Goal: Transaction & Acquisition: Book appointment/travel/reservation

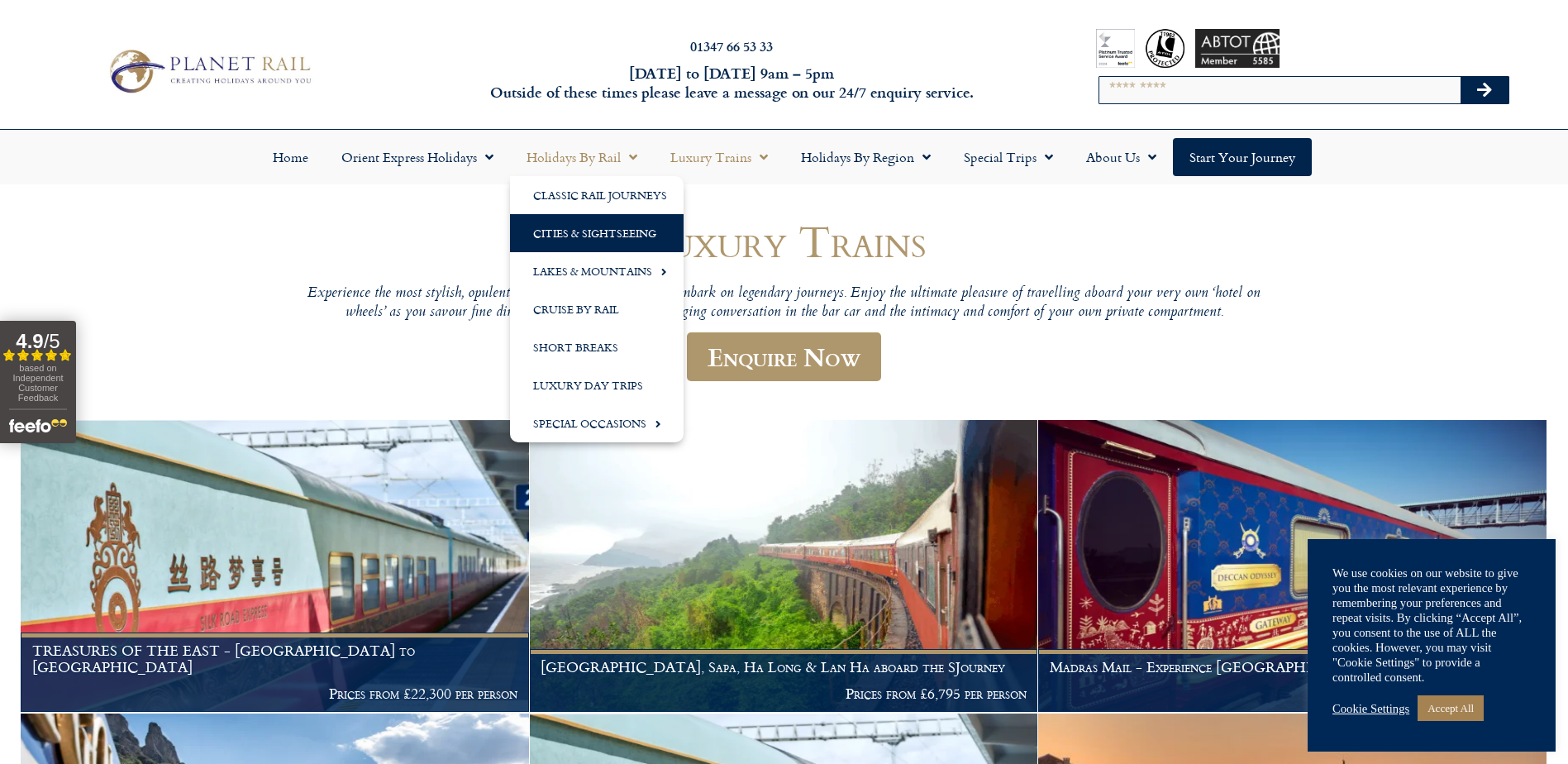
click at [591, 238] on link "Cities & Sightseeing" at bounding box center [596, 233] width 173 height 38
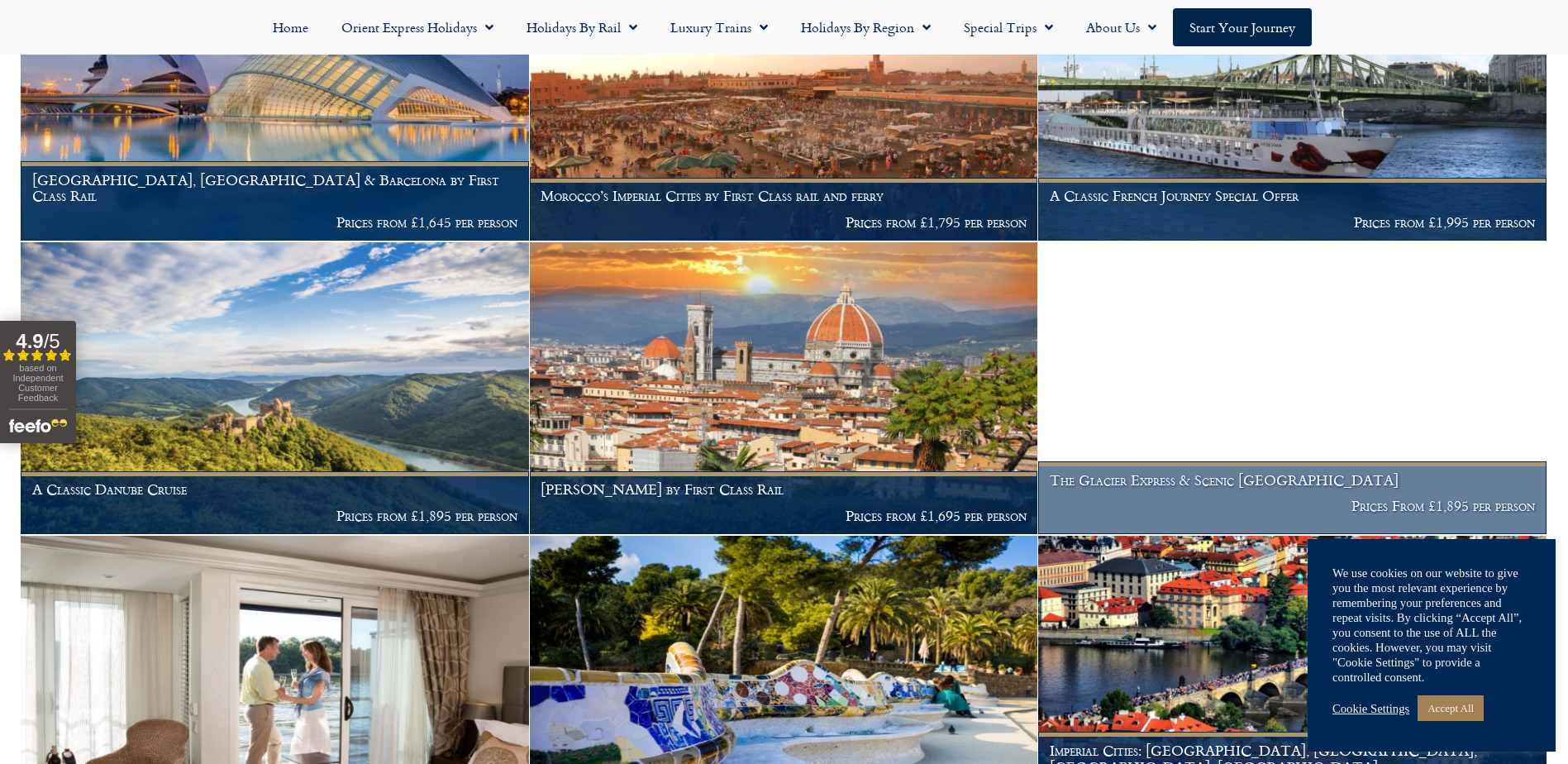
scroll to position [2156, 0]
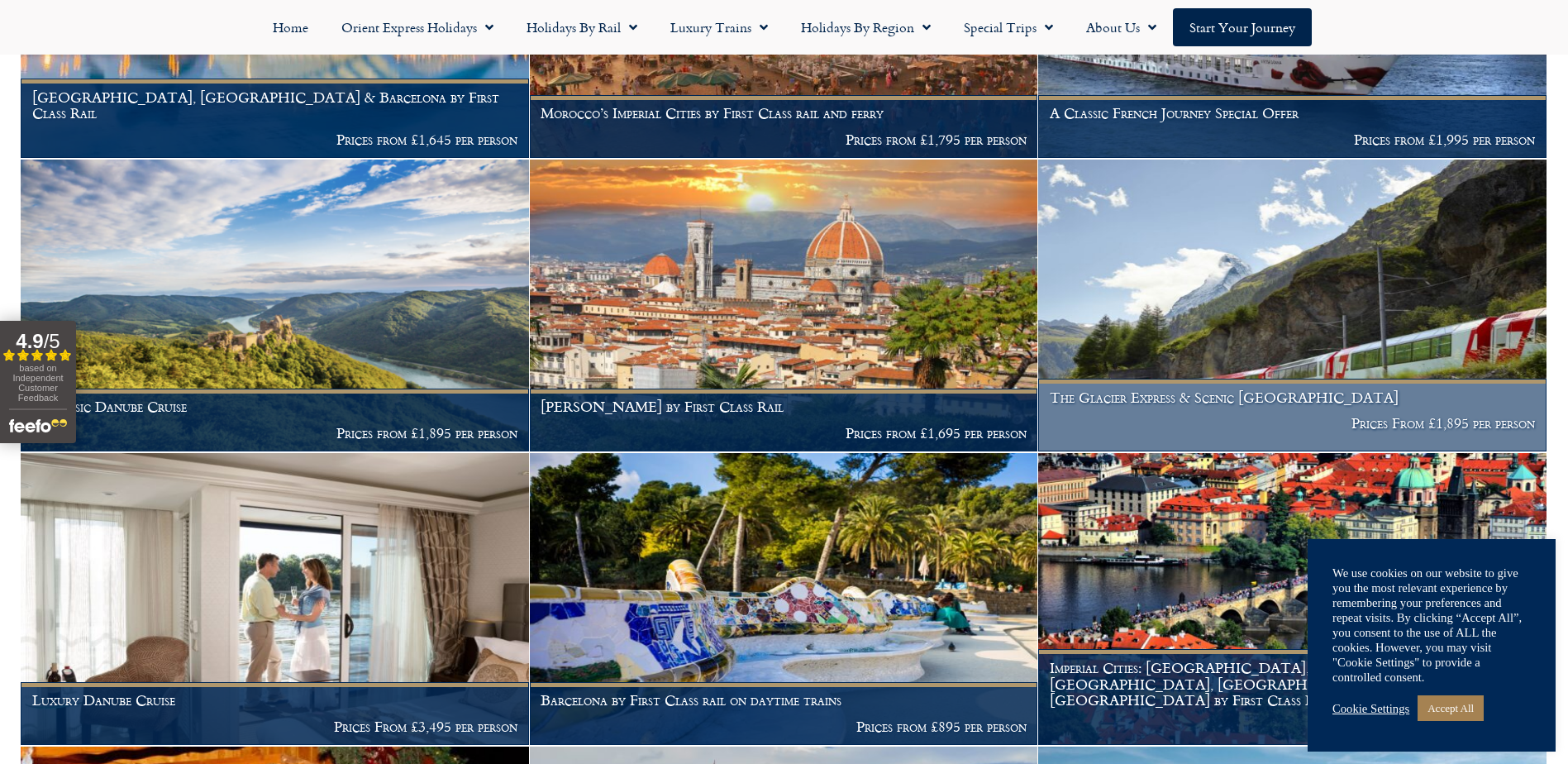
click at [1245, 311] on img at bounding box center [1292, 305] width 509 height 292
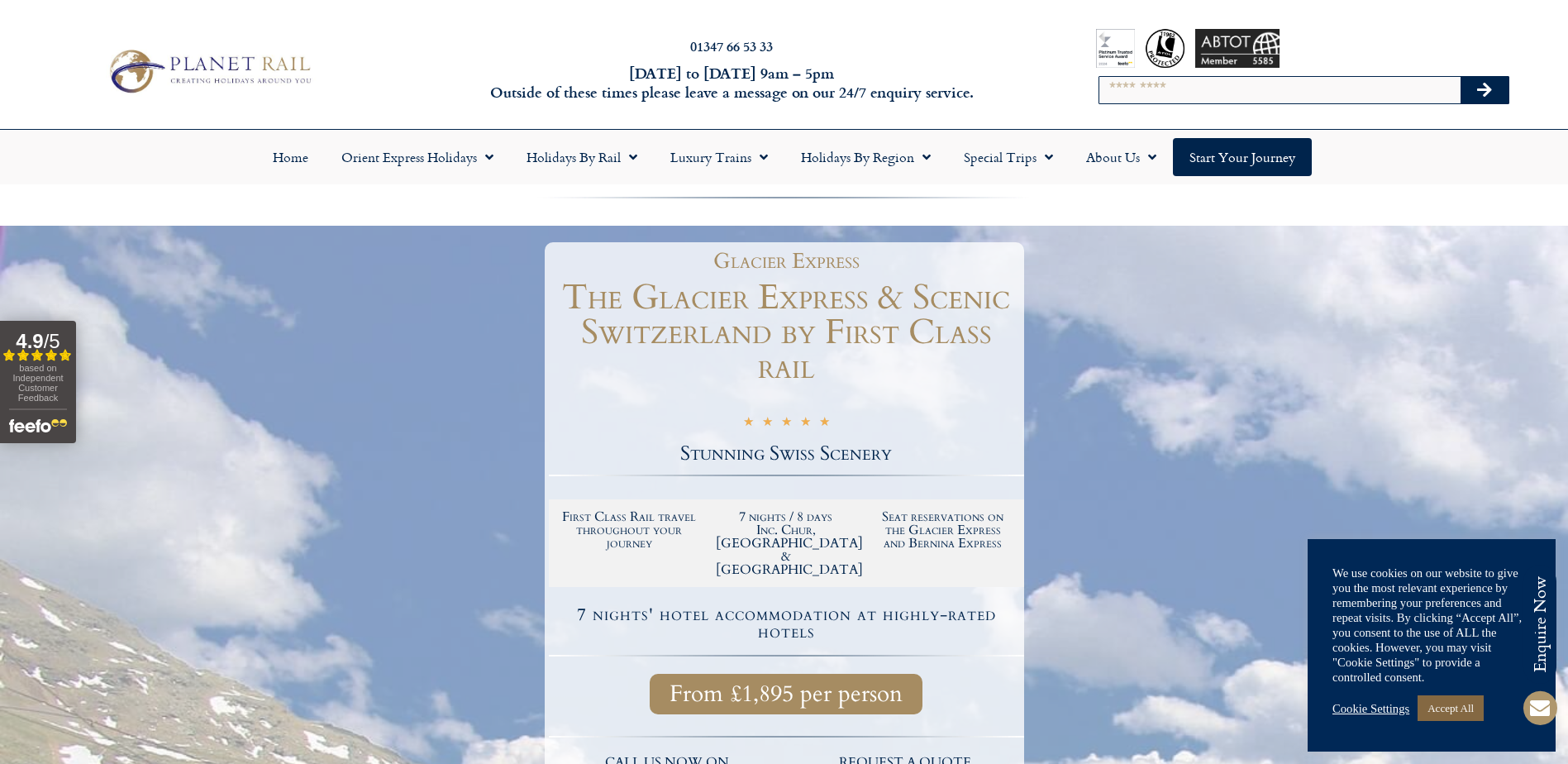
click at [1454, 709] on link "Accept All" at bounding box center [1451, 708] width 66 height 26
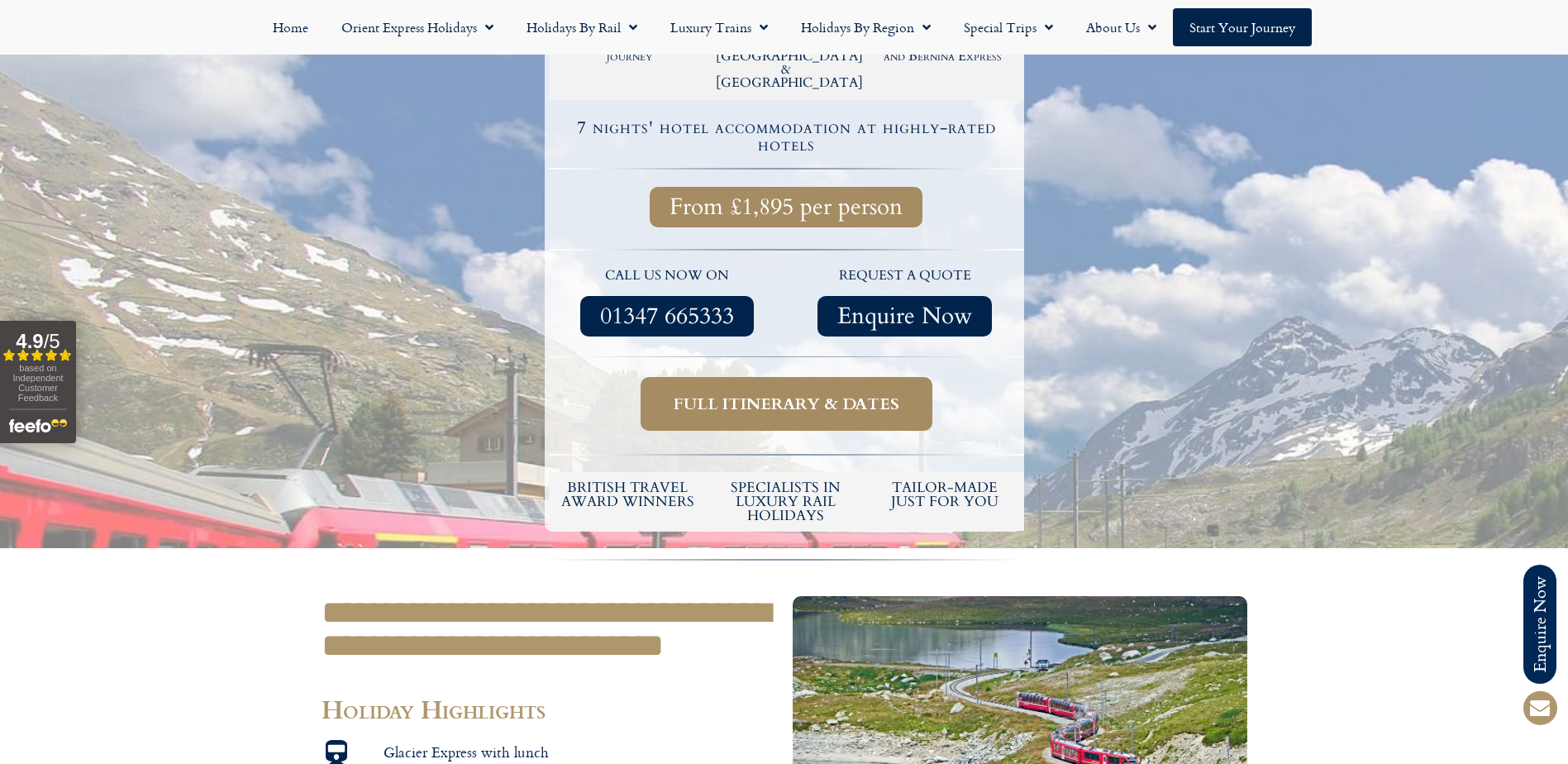
scroll to position [496, 0]
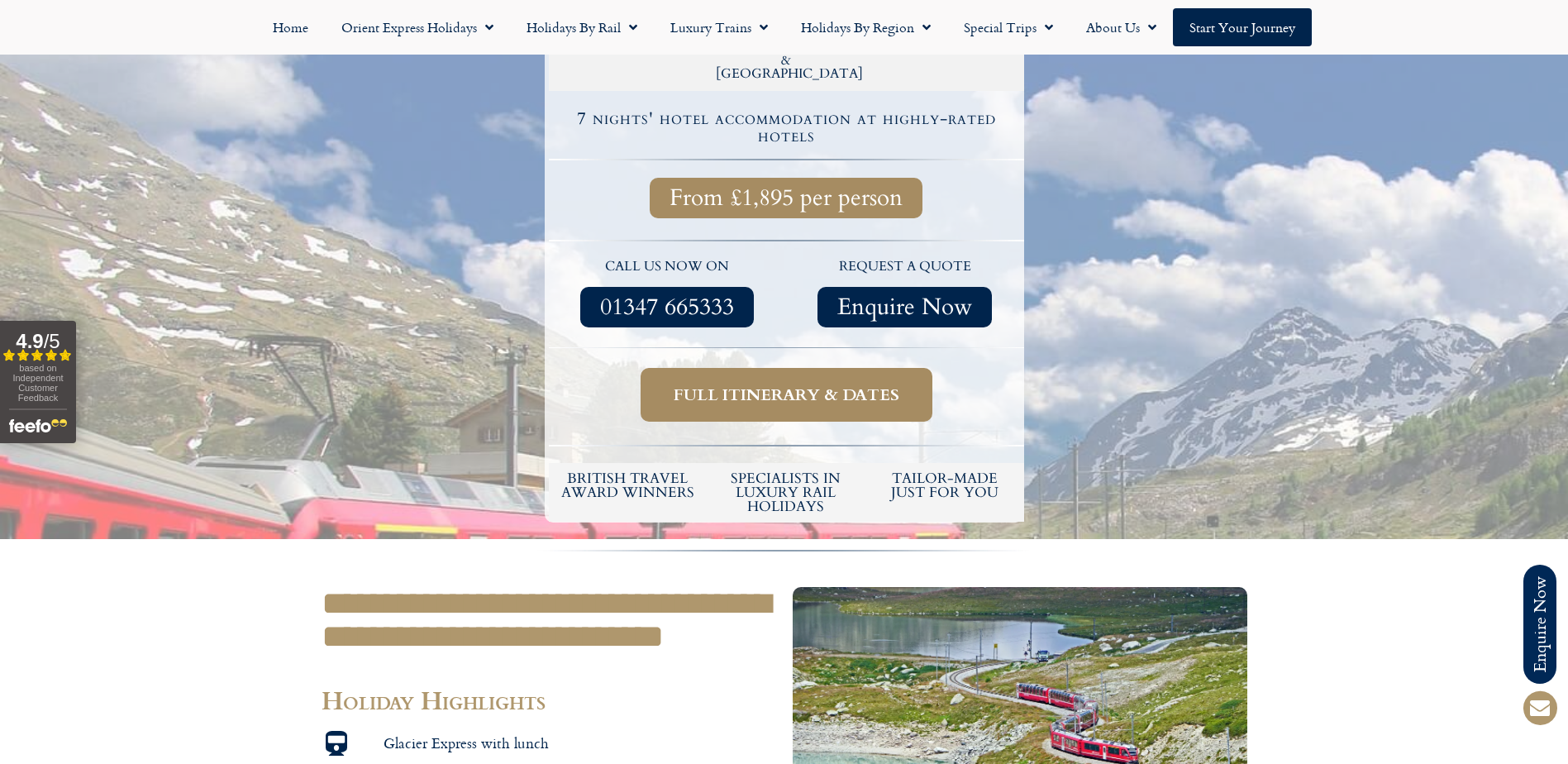
click at [830, 368] on link "Full itinerary & dates" at bounding box center [786, 395] width 292 height 53
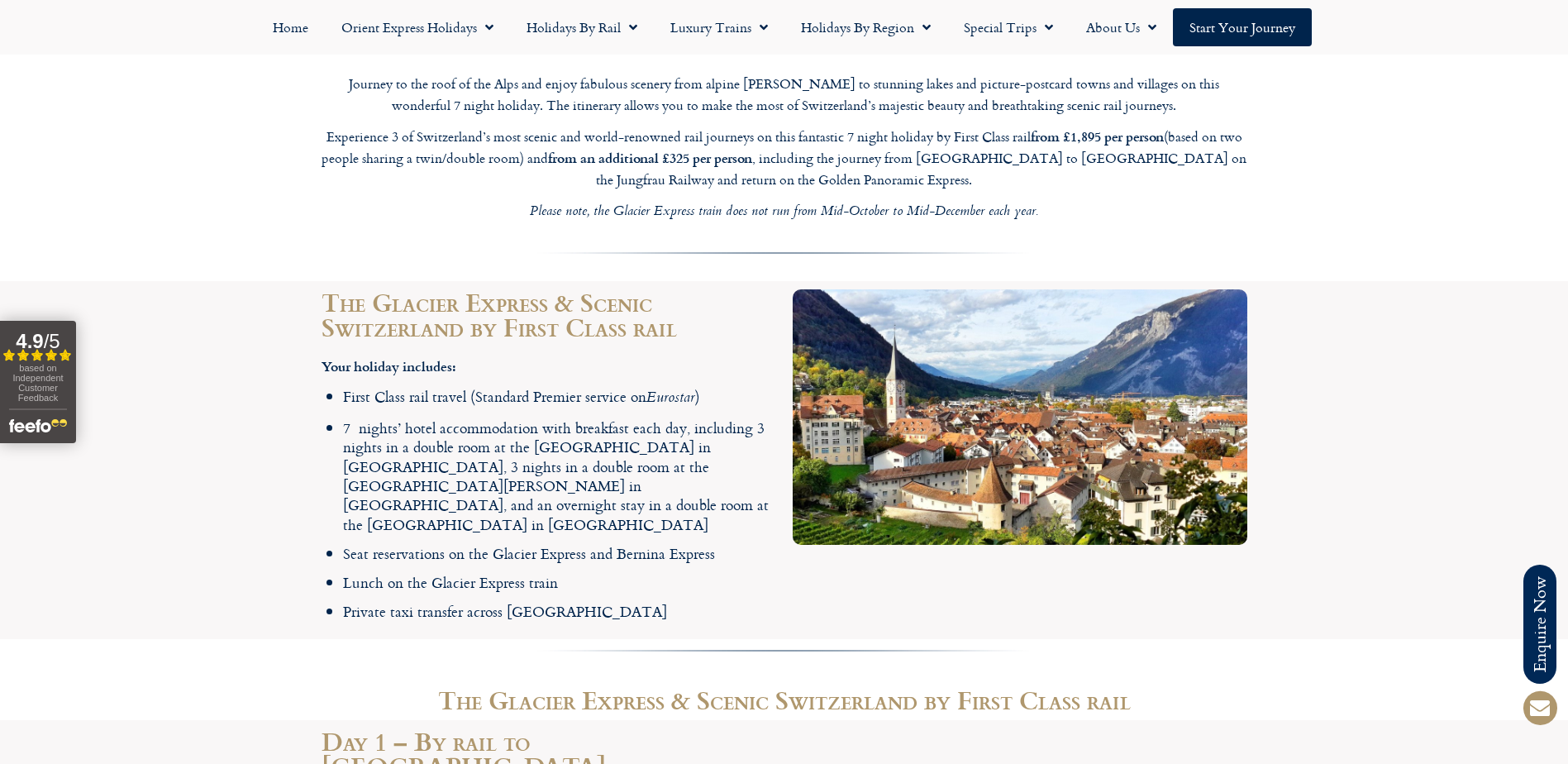
scroll to position [1984, 0]
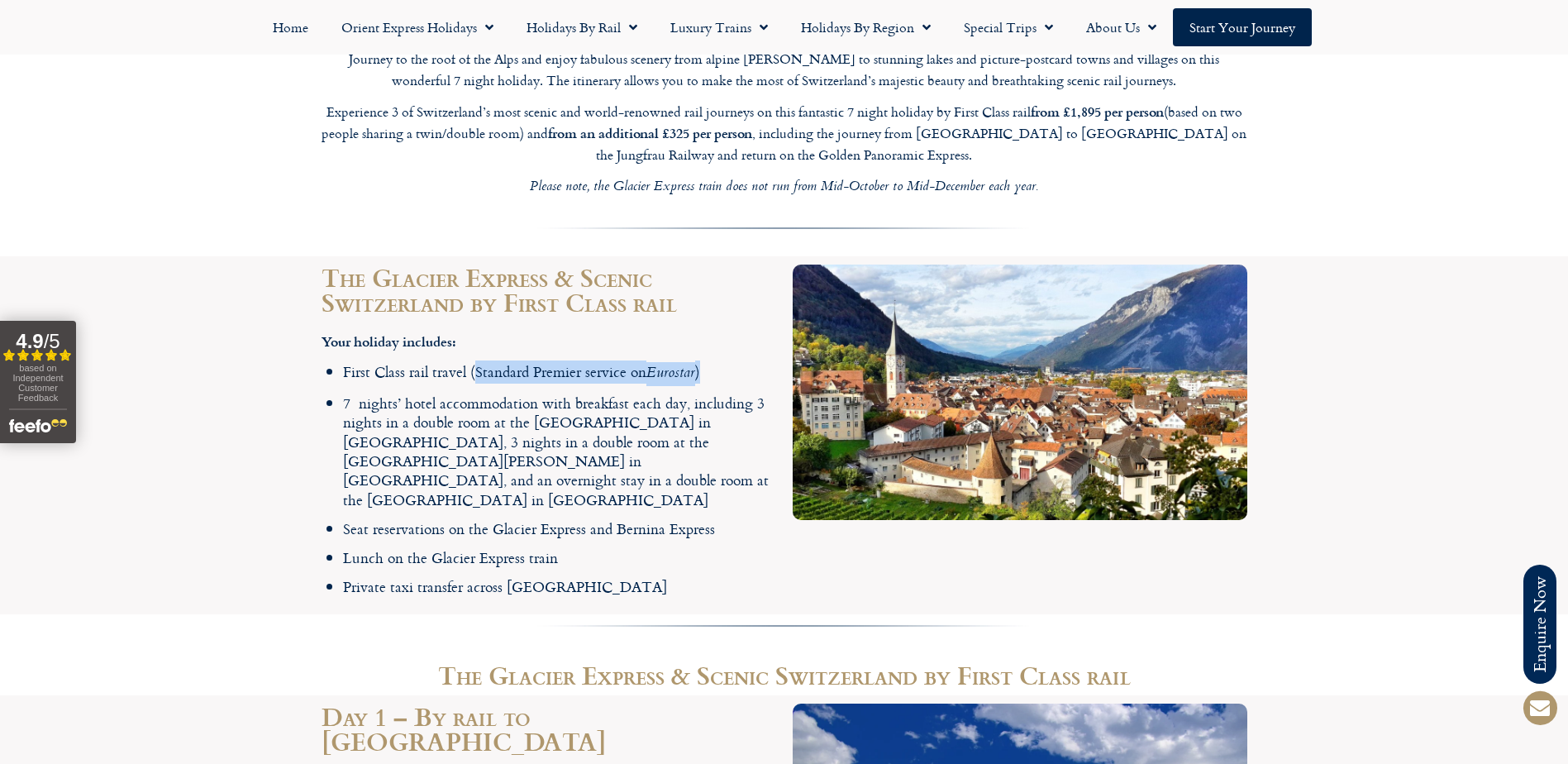
drag, startPoint x: 682, startPoint y: 317, endPoint x: 473, endPoint y: 302, distance: 209.5
click at [473, 362] on li "First Class rail travel (Standard Premier service on Eurostar )" at bounding box center [559, 373] width 433 height 21
click at [489, 548] on li "Lunch on the Glacier Express train" at bounding box center [559, 557] width 433 height 19
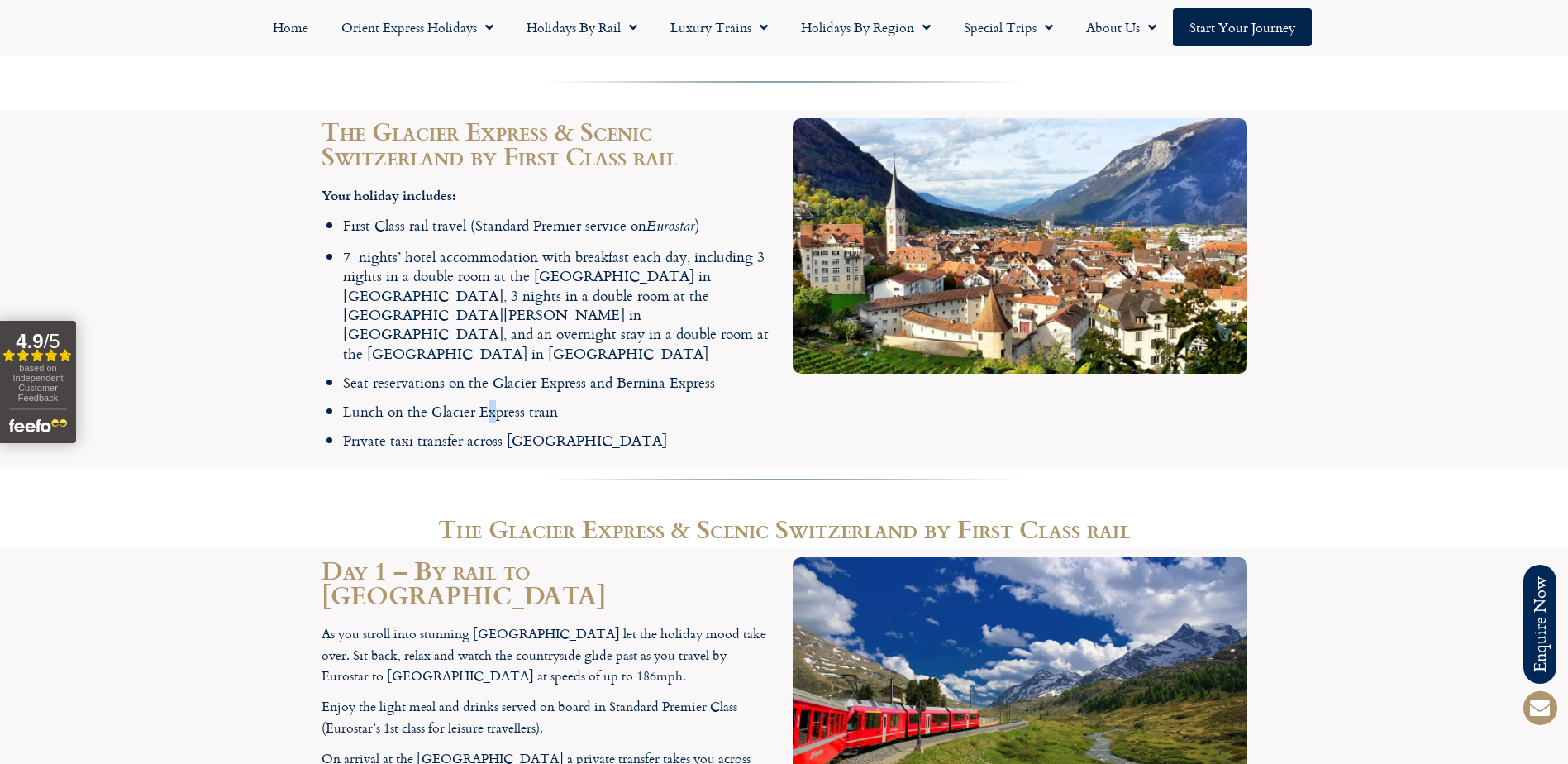
scroll to position [2150, 0]
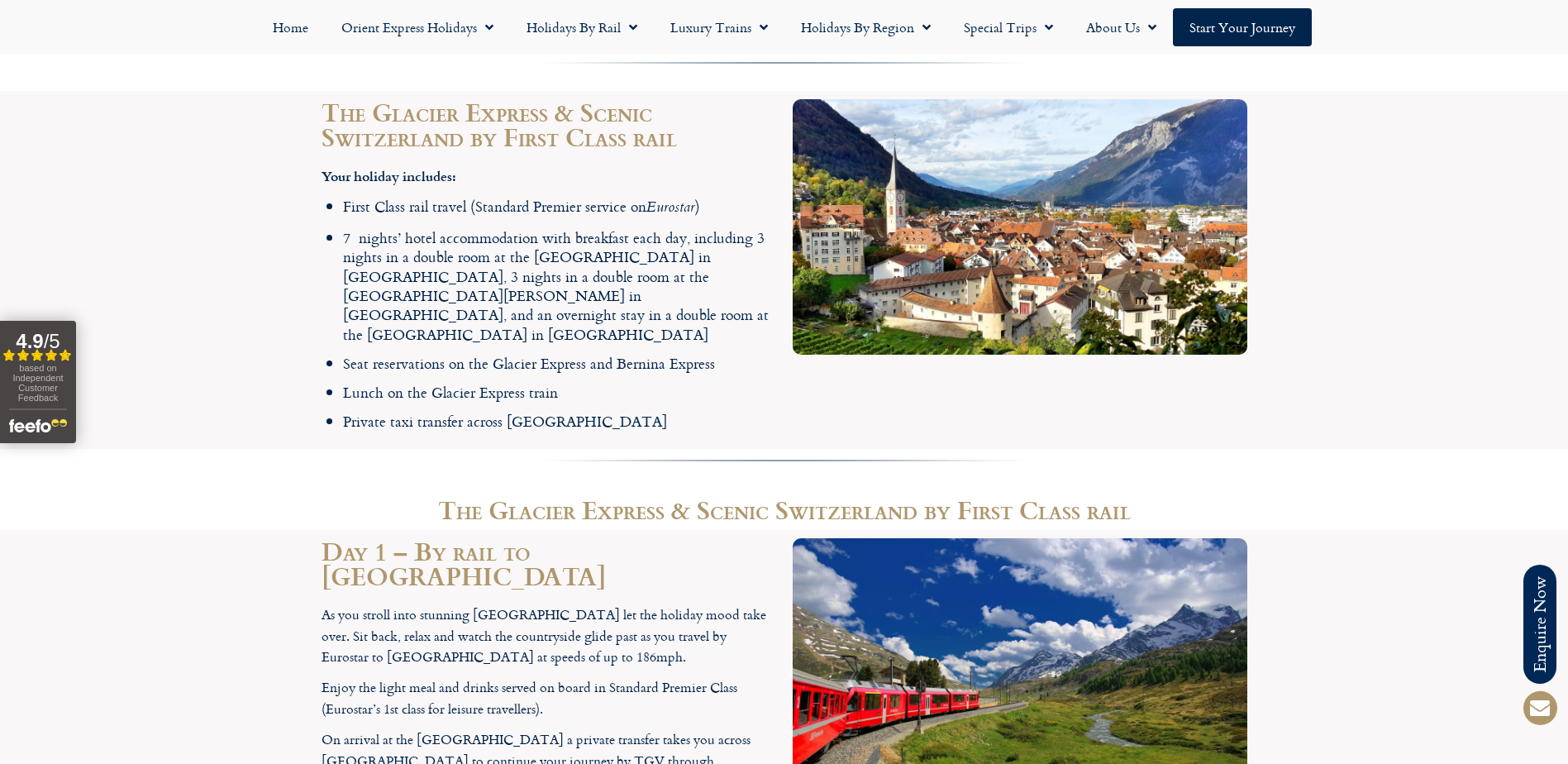
click at [532, 412] on li "Private taxi transfer across [GEOGRAPHIC_DATA]" at bounding box center [559, 421] width 433 height 19
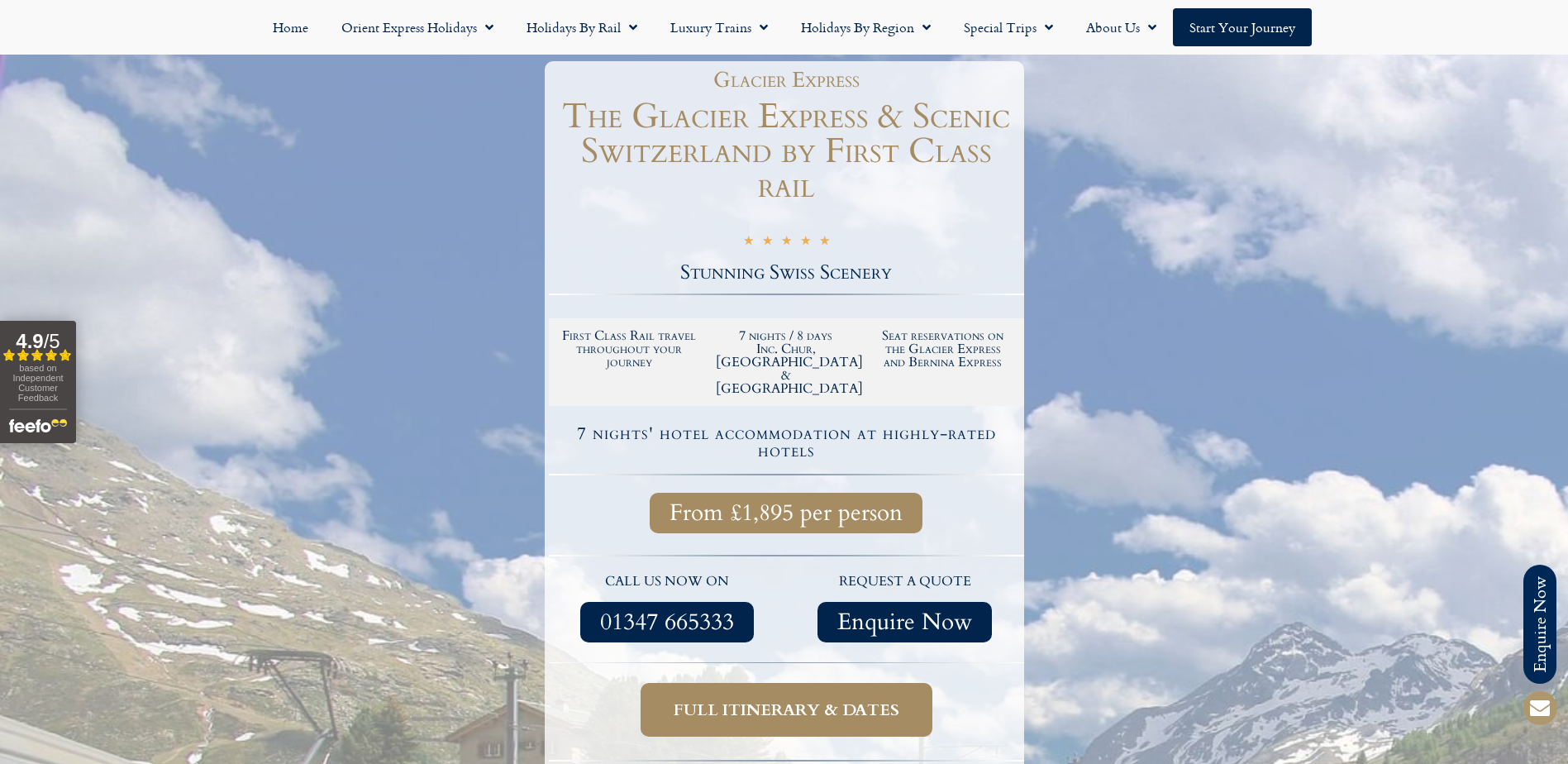
scroll to position [157, 0]
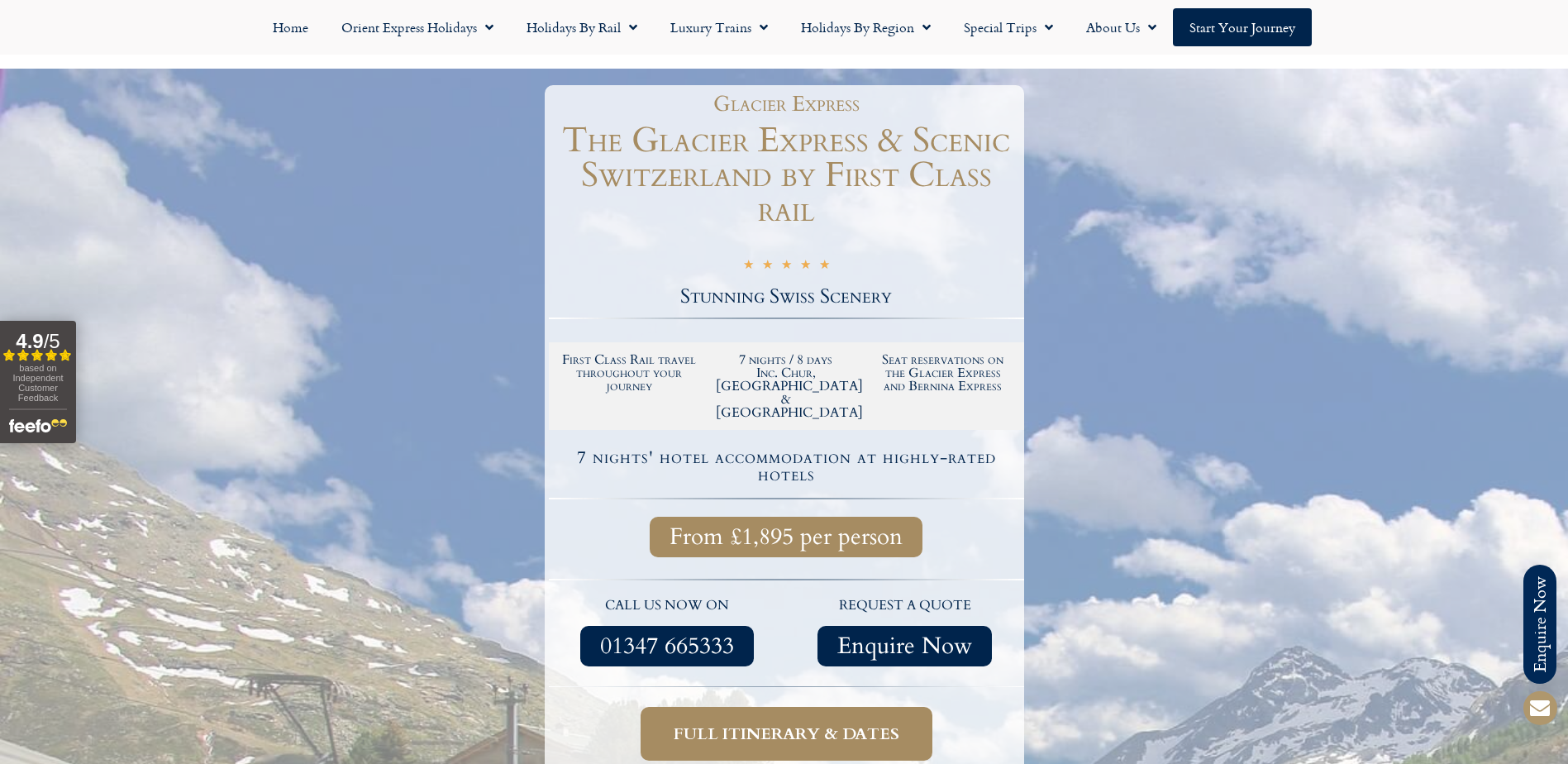
click at [752, 723] on span "Full itinerary & dates" at bounding box center [787, 733] width 226 height 20
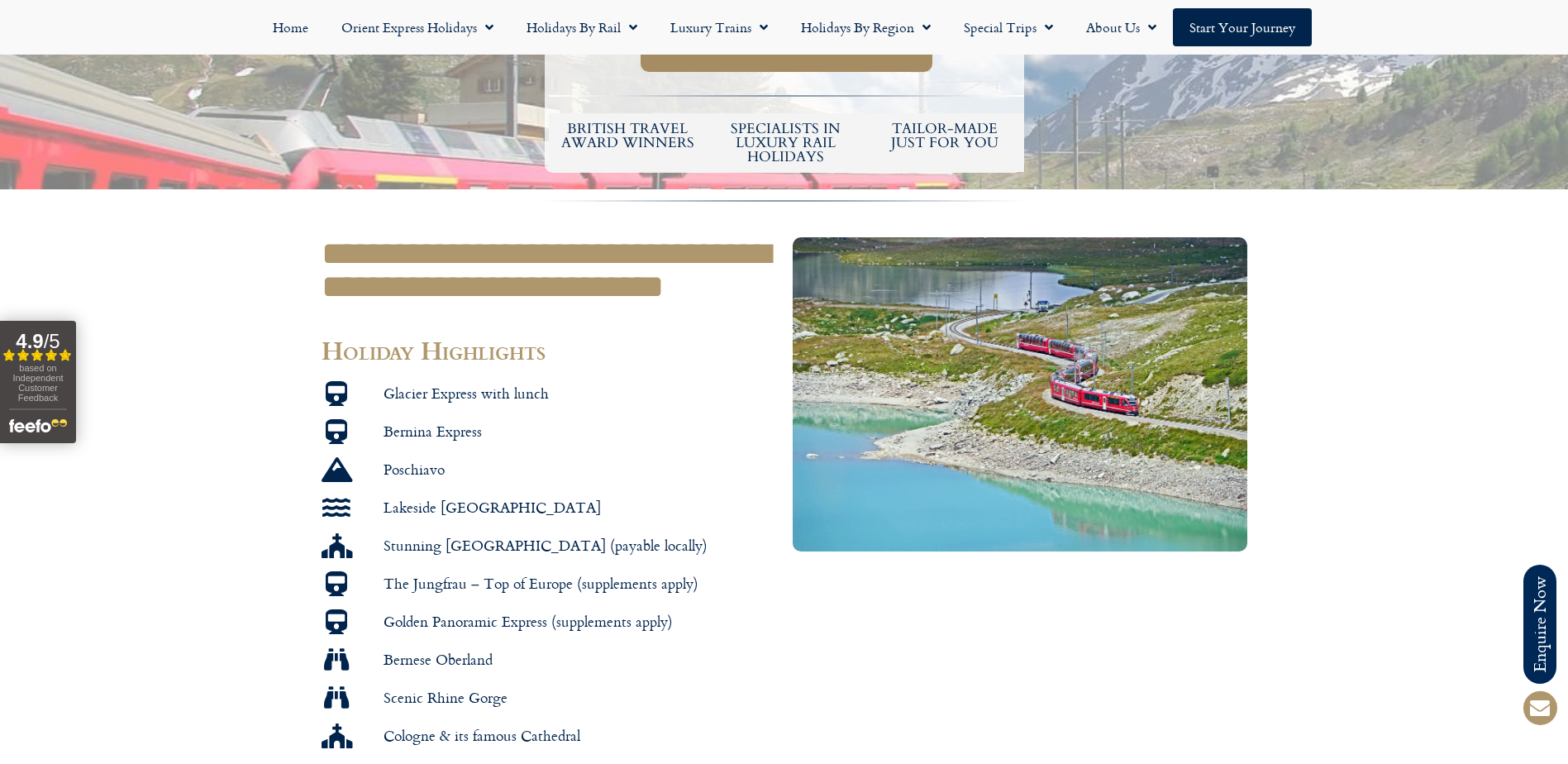
scroll to position [818, 0]
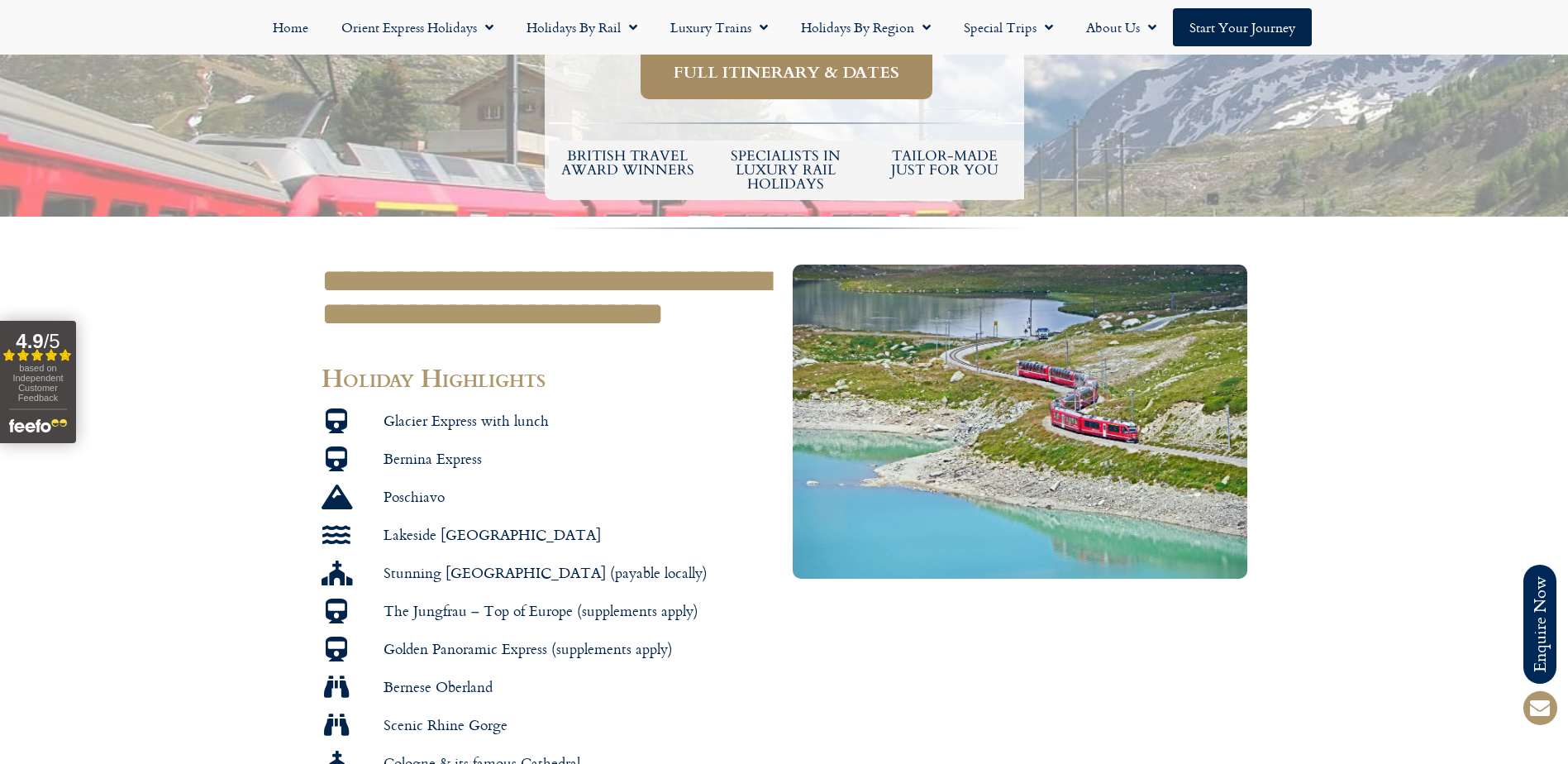
scroll to position [599, 0]
